Goal: Transaction & Acquisition: Purchase product/service

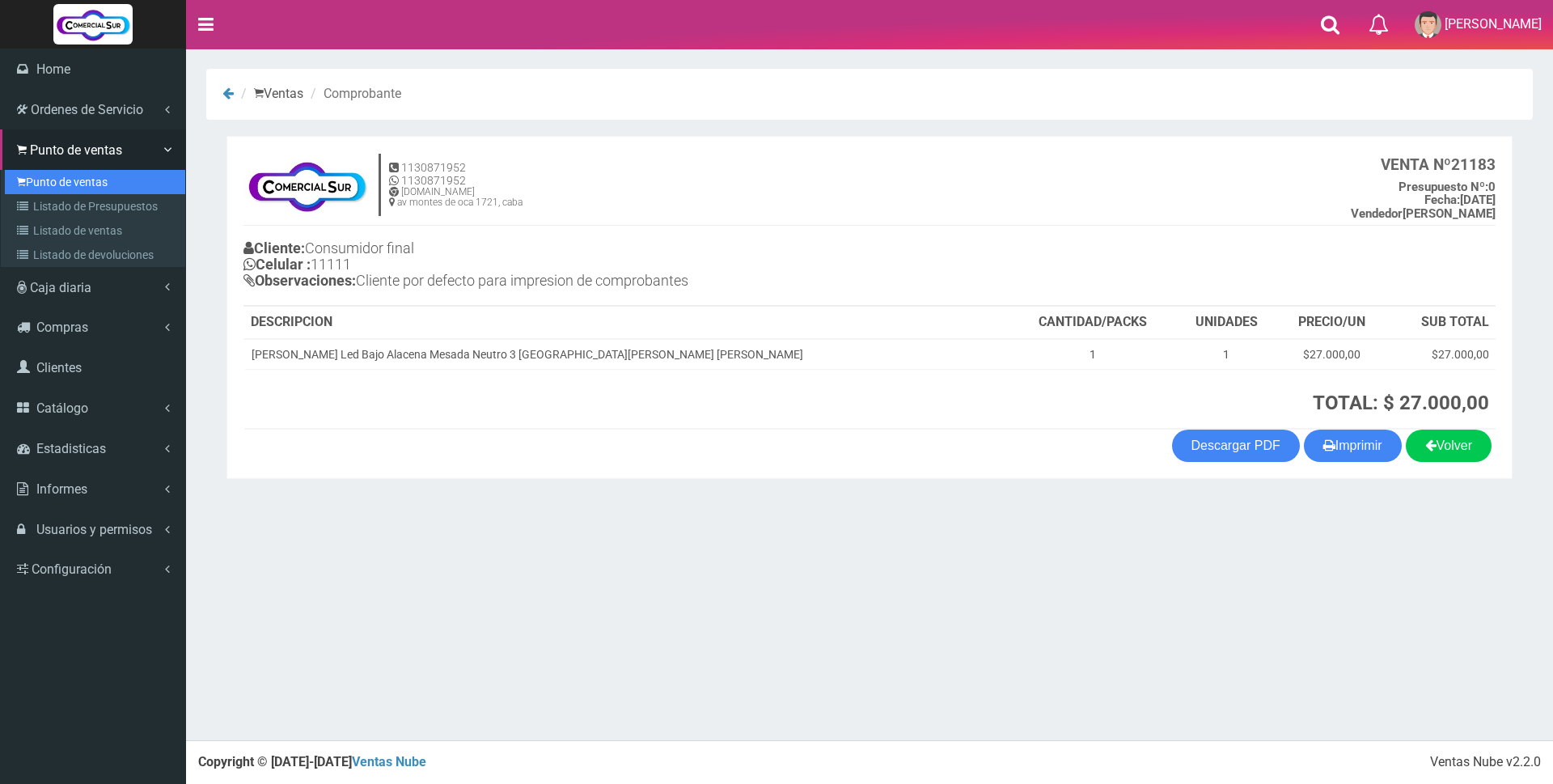
click at [36, 185] on link "Punto de ventas" at bounding box center [95, 181] width 180 height 24
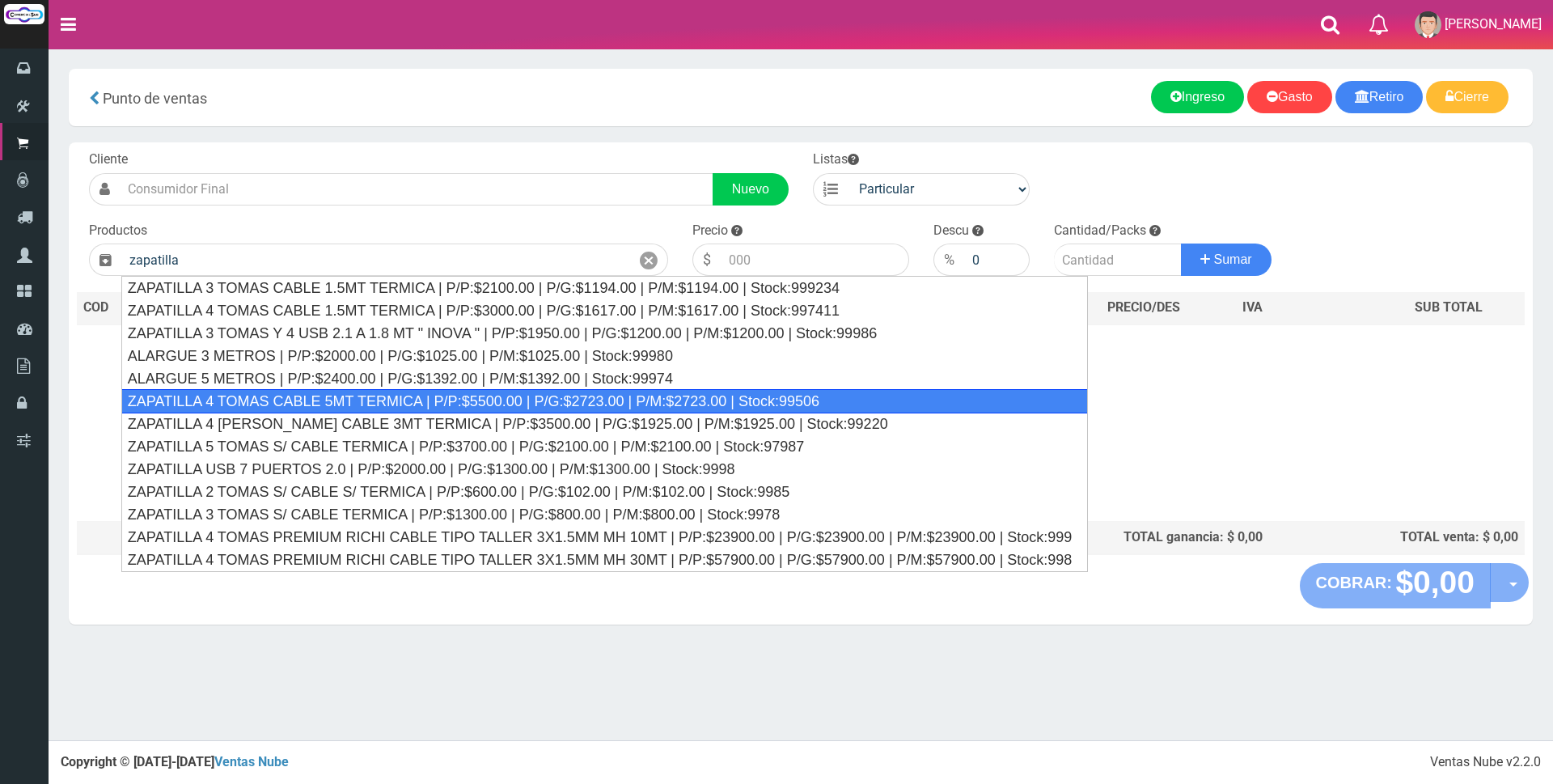
click at [480, 399] on div "ZAPATILLA 4 TOMAS CABLE 5MT TERMICA | P/P:$5500.00 | P/G:$2723.00 | P/M:$2723.0…" at bounding box center [605, 401] width 967 height 24
type input "ZAPATILLA 4 TOMAS CABLE 5MT TERMICA | P/P:$5500.00 | P/G:$2723.00 | P/M:$2723.0…"
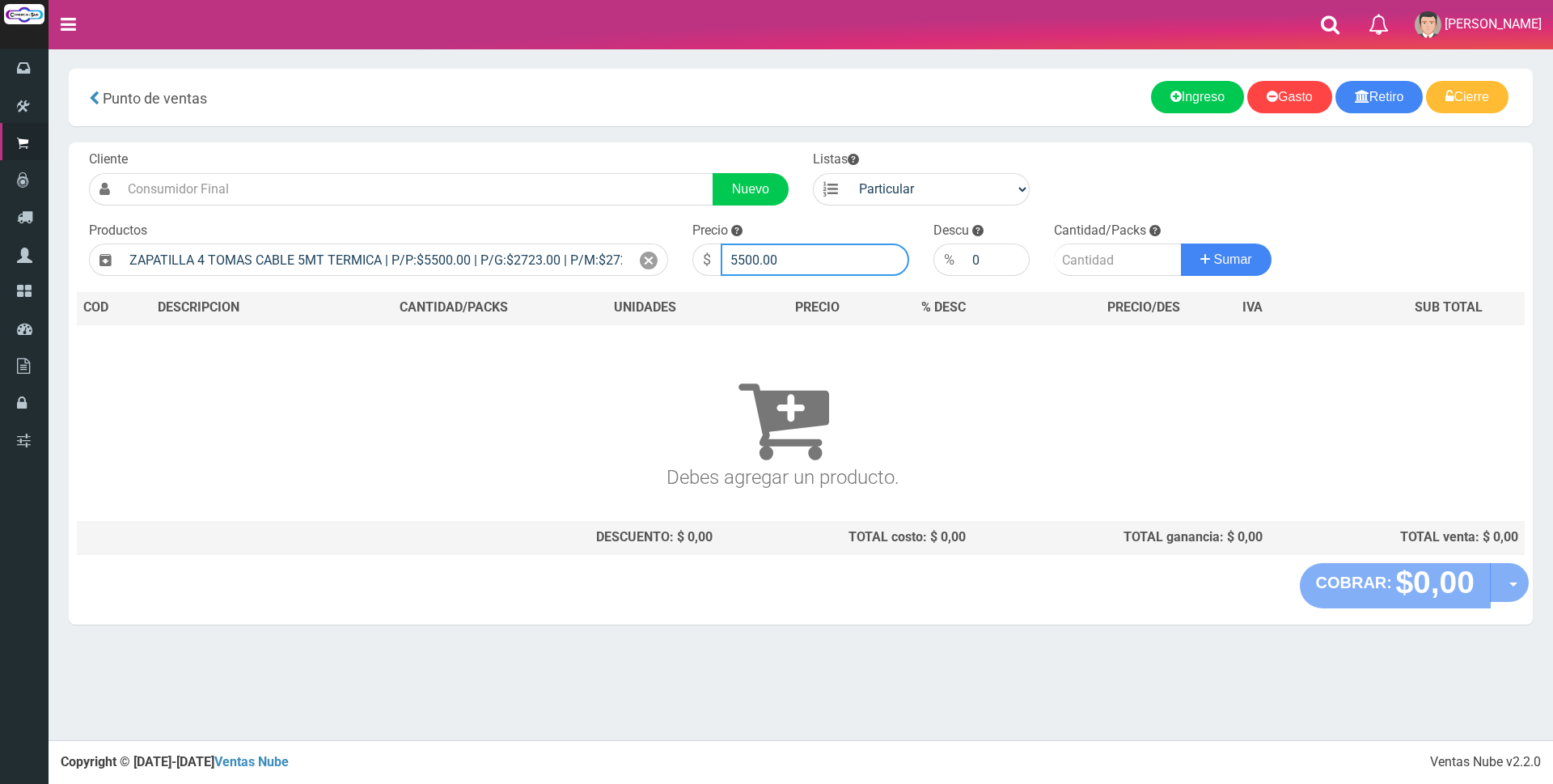
click at [808, 258] on input "5500.00" at bounding box center [814, 260] width 188 height 32
type input "5"
type input "15000"
click at [1093, 255] on input "number" at bounding box center [1117, 260] width 128 height 32
type input "1"
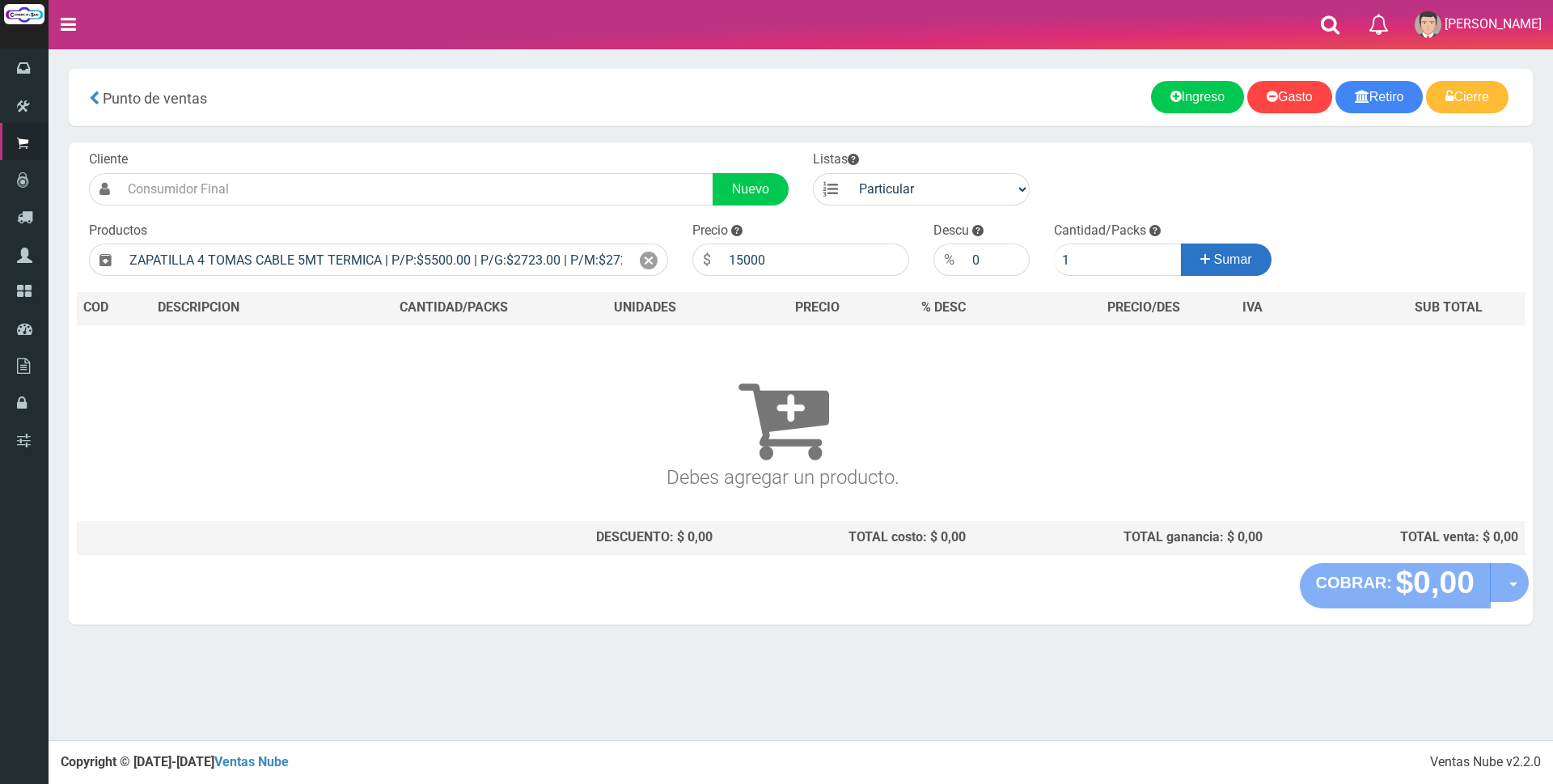
click at [1226, 258] on span "Sumar" at bounding box center [1233, 259] width 38 height 13
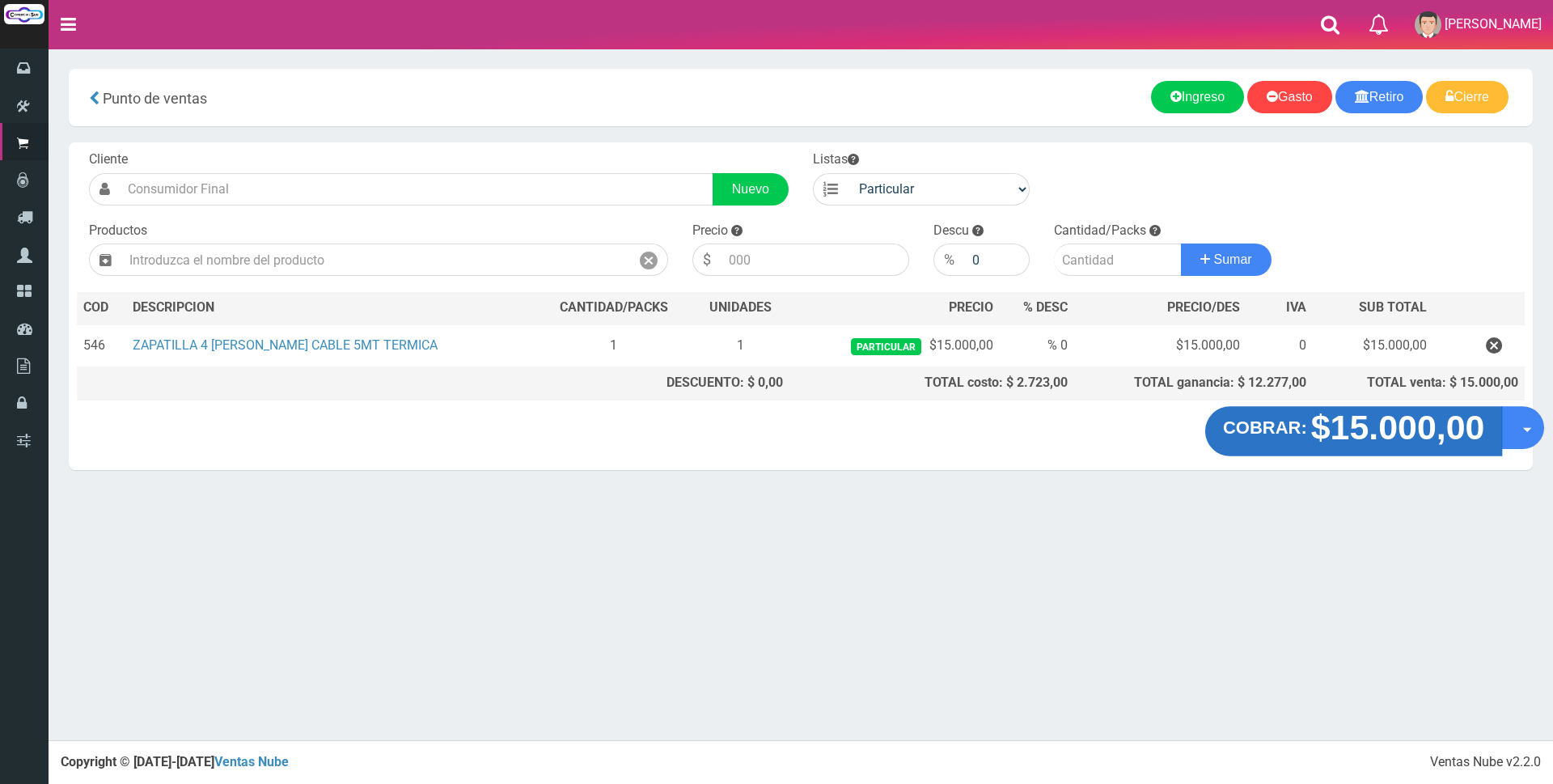
click at [1357, 438] on strong "$15.000,00" at bounding box center [1398, 427] width 174 height 38
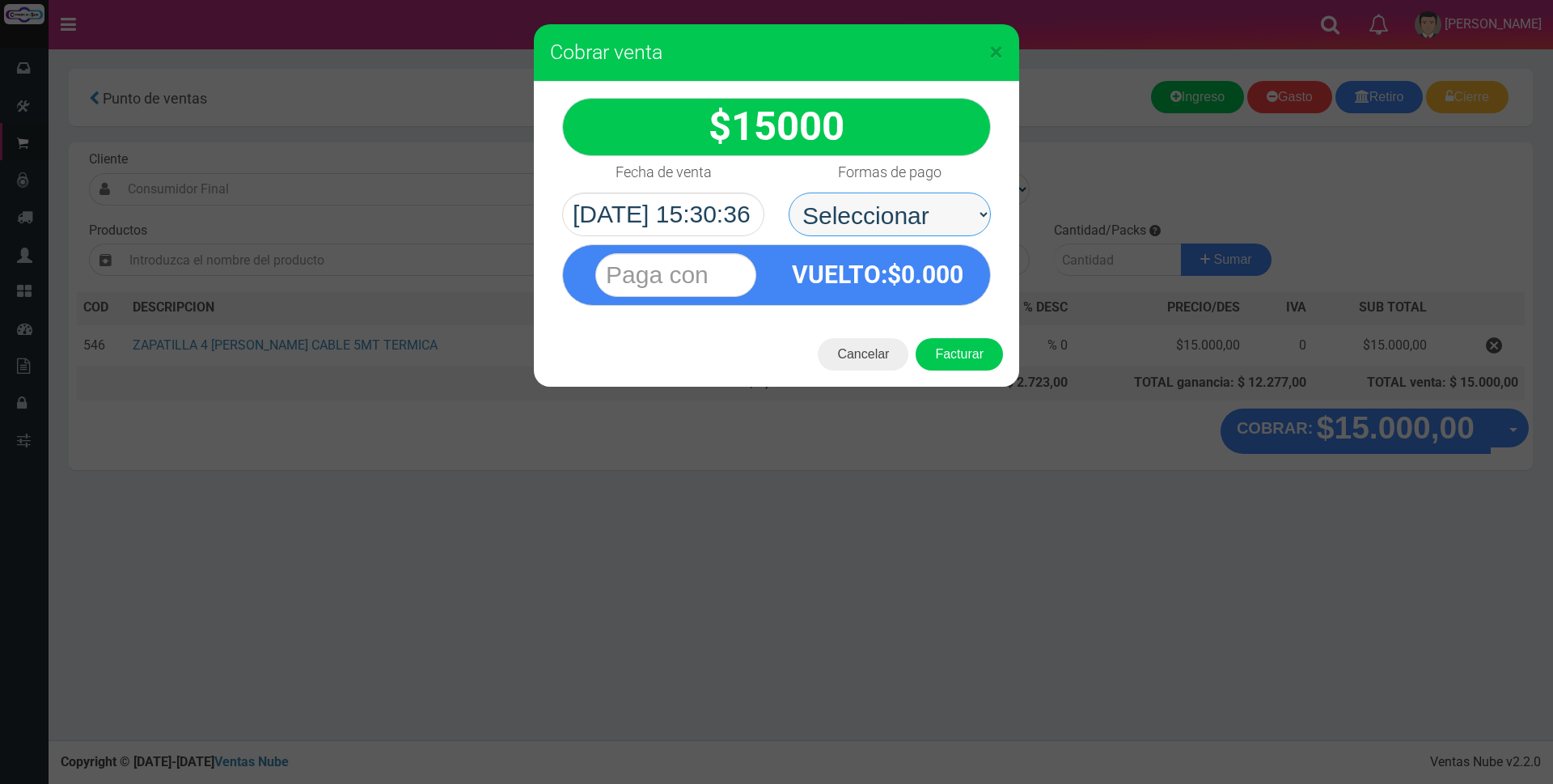
click at [816, 203] on select "Seleccionar Efectivo Tarjeta de Crédito Depósito Débito" at bounding box center [889, 214] width 202 height 44
select select "Efectivo"
click at [789, 193] on select "Seleccionar Efectivo Tarjeta de Crédito Depósito Débito" at bounding box center [889, 214] width 202 height 44
click at [700, 269] on input "text" at bounding box center [676, 275] width 161 height 44
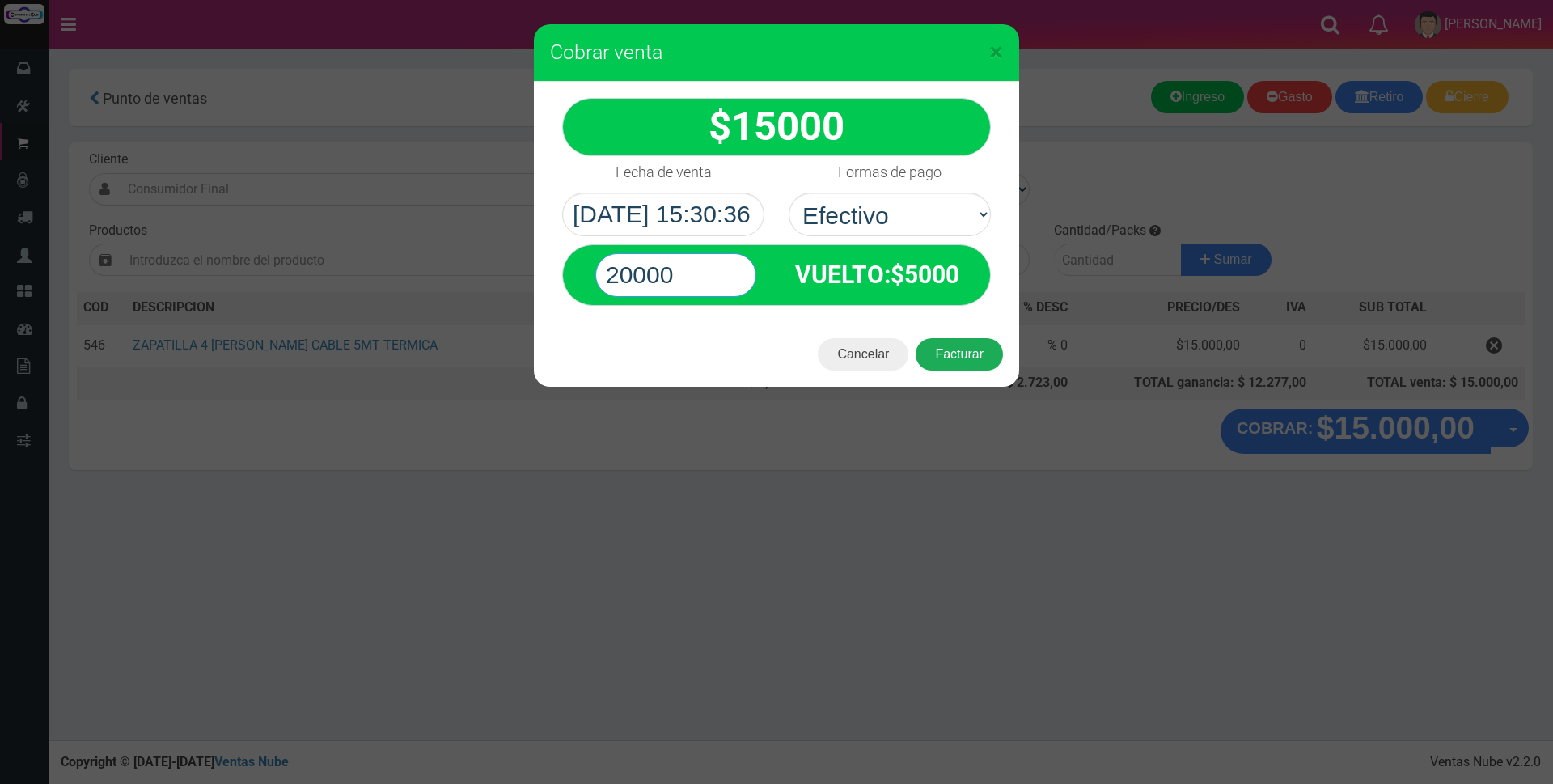
type input "20000"
click at [940, 361] on button "Facturar" at bounding box center [959, 354] width 88 height 32
